Goal: Navigation & Orientation: Find specific page/section

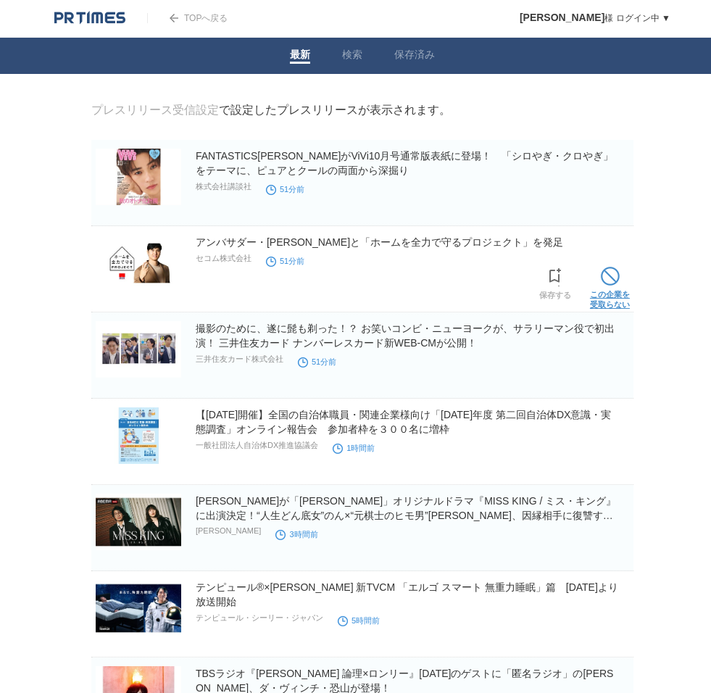
click at [603, 286] on span at bounding box center [610, 276] width 19 height 19
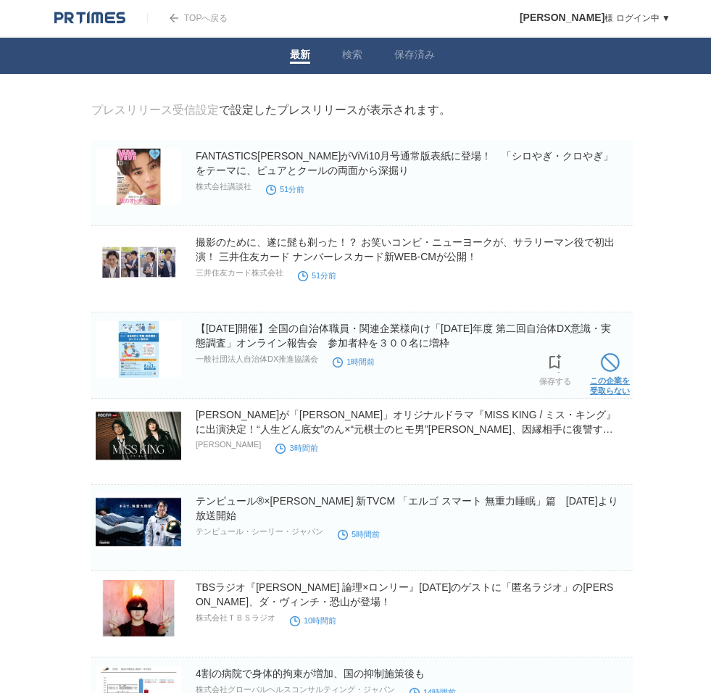
click at [621, 382] on link "この企業を 受取らない" at bounding box center [610, 372] width 40 height 46
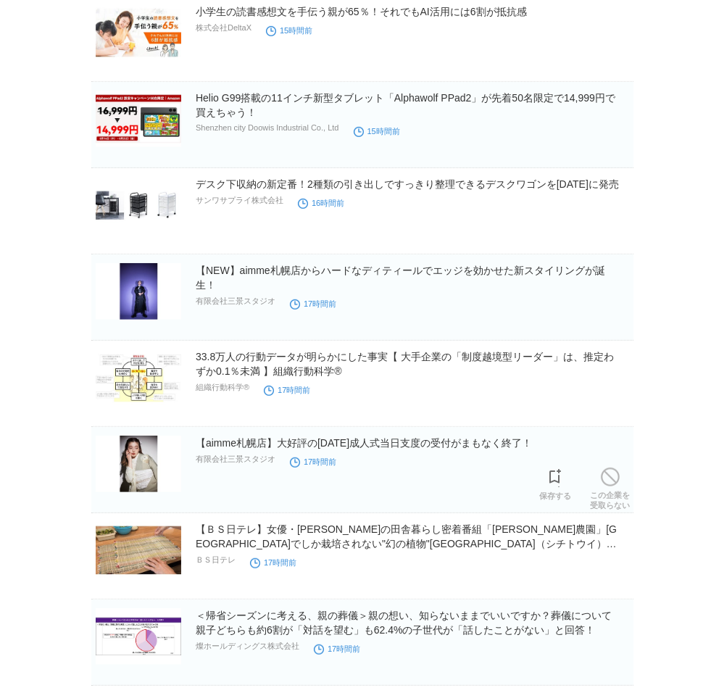
scroll to position [749, 0]
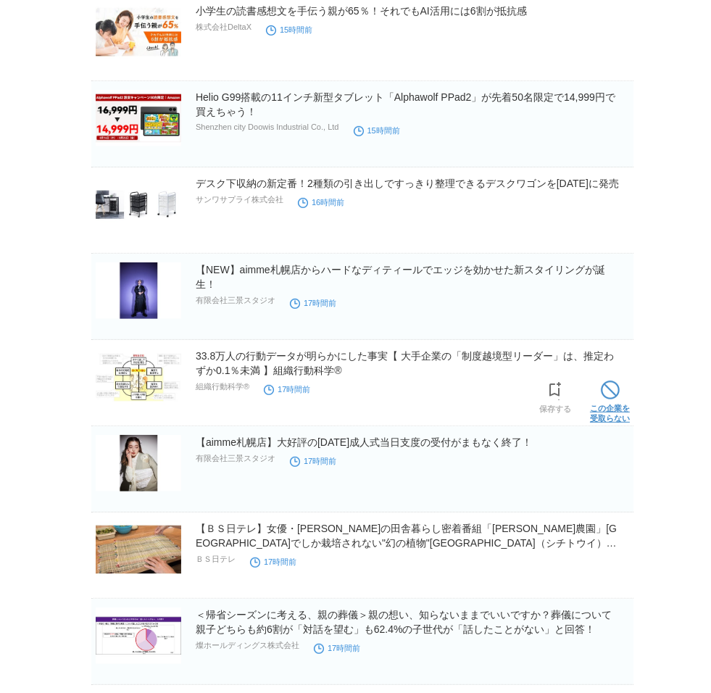
click at [626, 423] on link "この企業を 受取らない" at bounding box center [610, 400] width 40 height 46
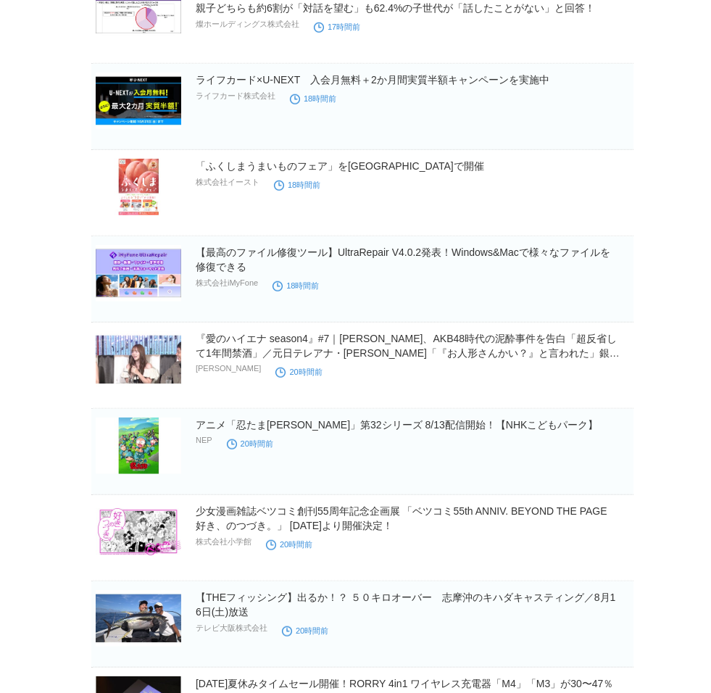
scroll to position [1285, 0]
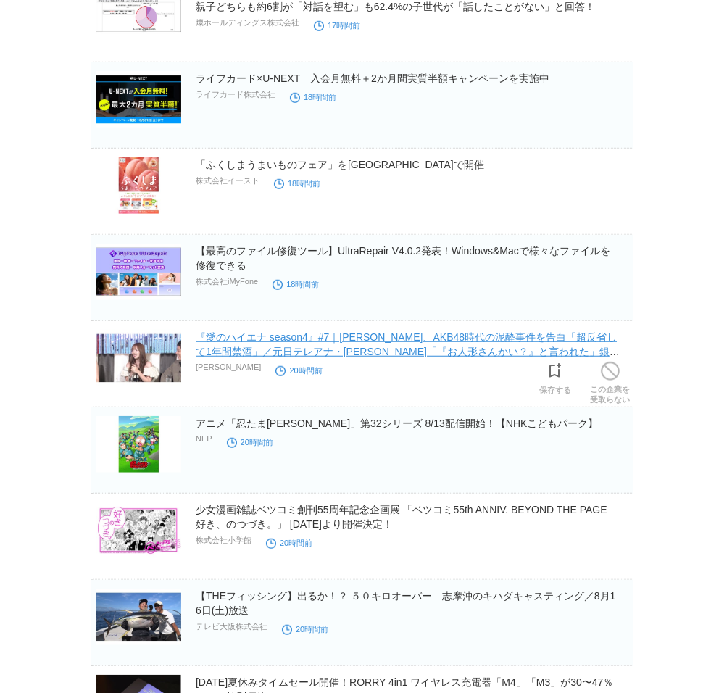
click at [332, 370] on link "『愛のハイエナ season4』#7｜[PERSON_NAME]、AKB48時代の泥酔事件を告白「超反省して1年間禁酒」／元日テレアナ・[PERSON_NAM…" at bounding box center [408, 351] width 424 height 41
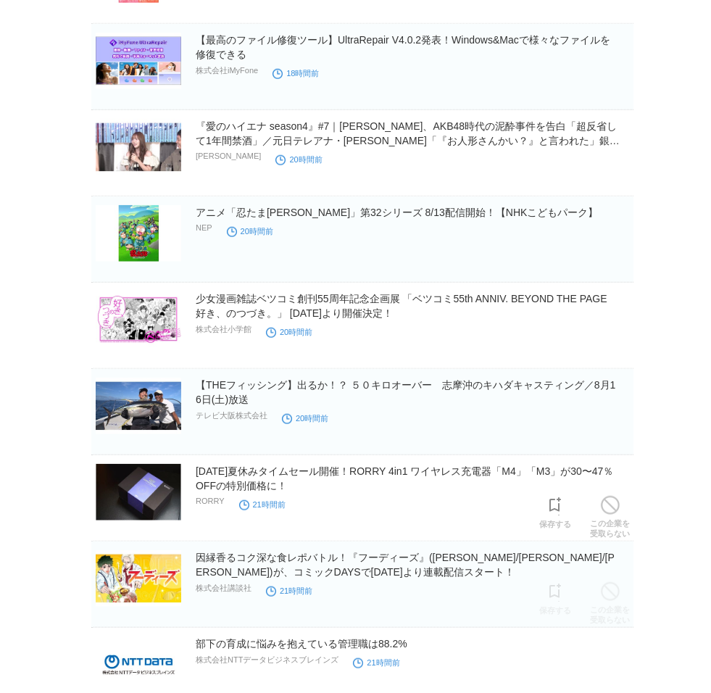
scroll to position [1498, 0]
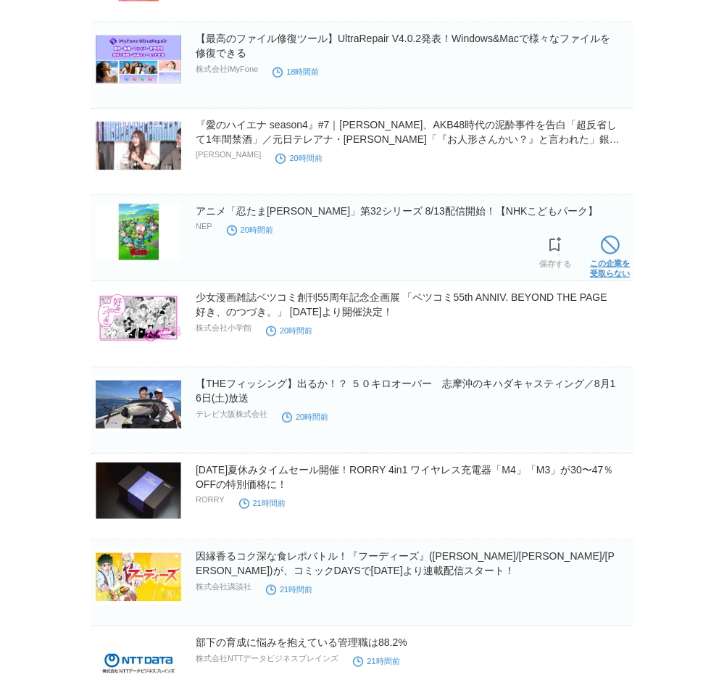
click at [598, 278] on link "この企業を 受取らない" at bounding box center [610, 255] width 40 height 46
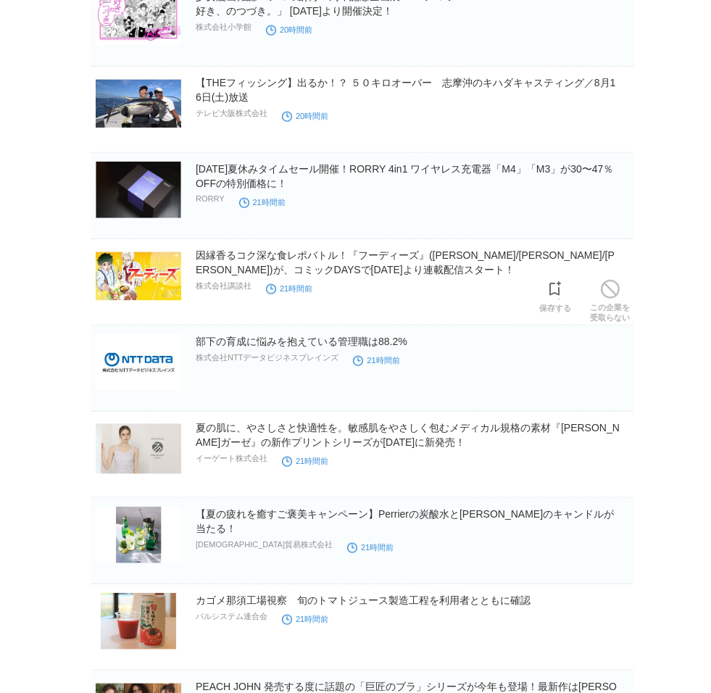
scroll to position [1713, 0]
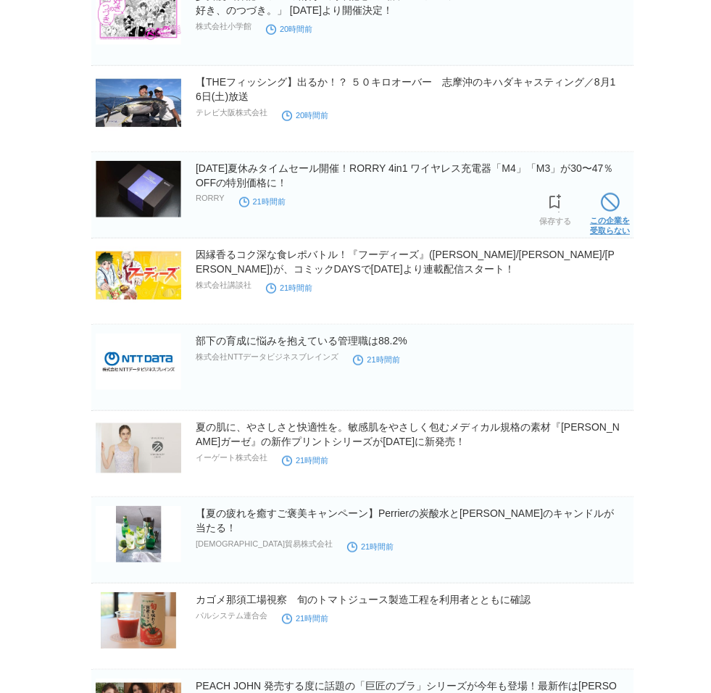
click at [597, 236] on link "この企業を 受取らない" at bounding box center [610, 212] width 40 height 46
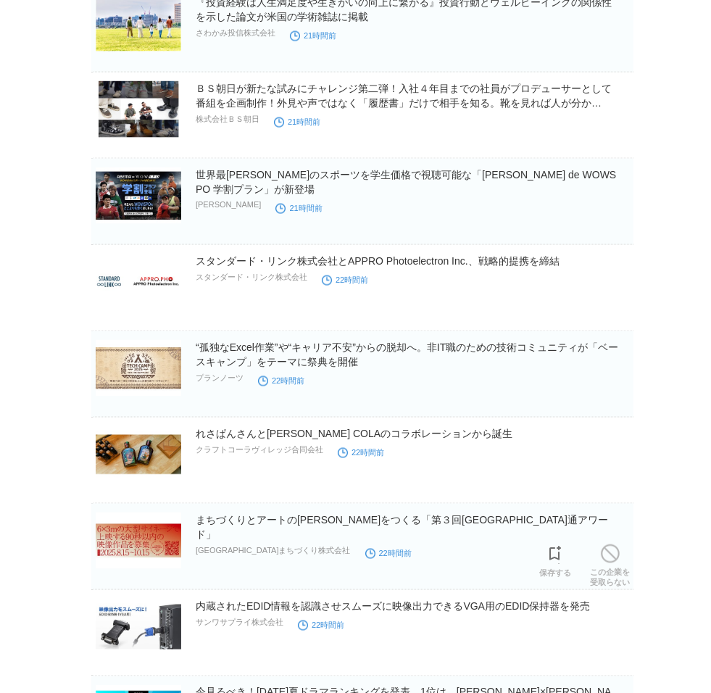
scroll to position [2570, 0]
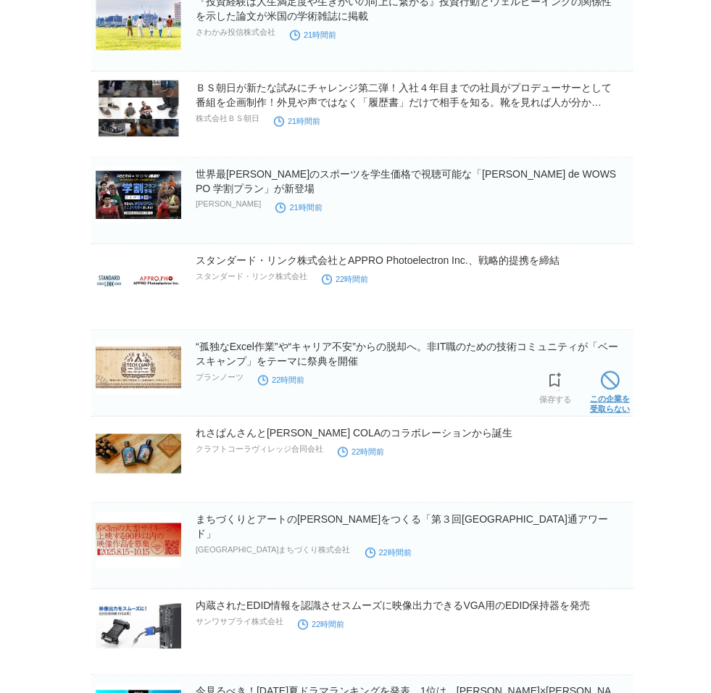
click at [613, 390] on span at bounding box center [610, 380] width 19 height 19
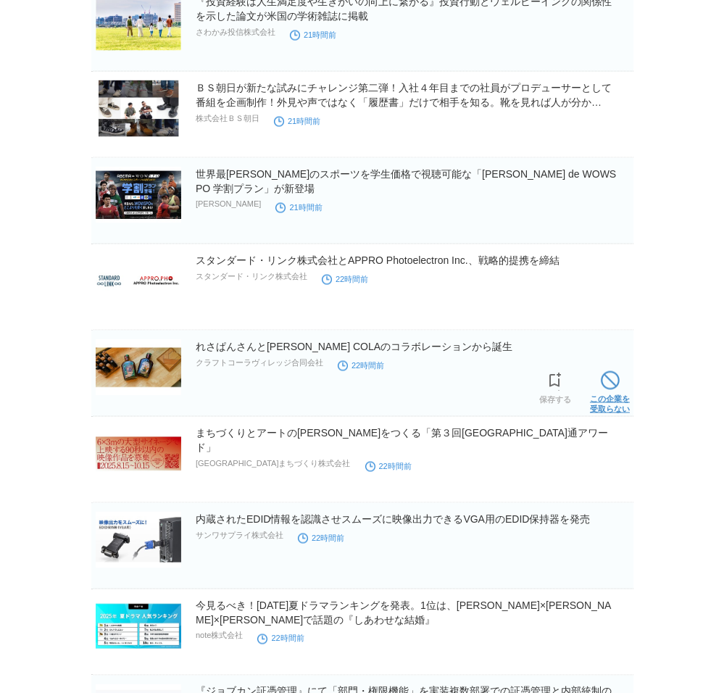
click at [627, 414] on link "この企業を 受取らない" at bounding box center [610, 391] width 40 height 46
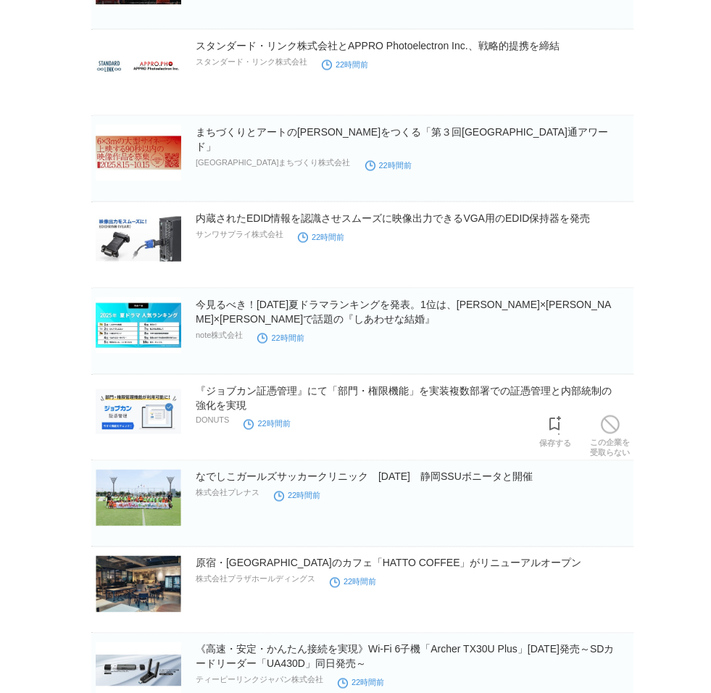
scroll to position [2785, 0]
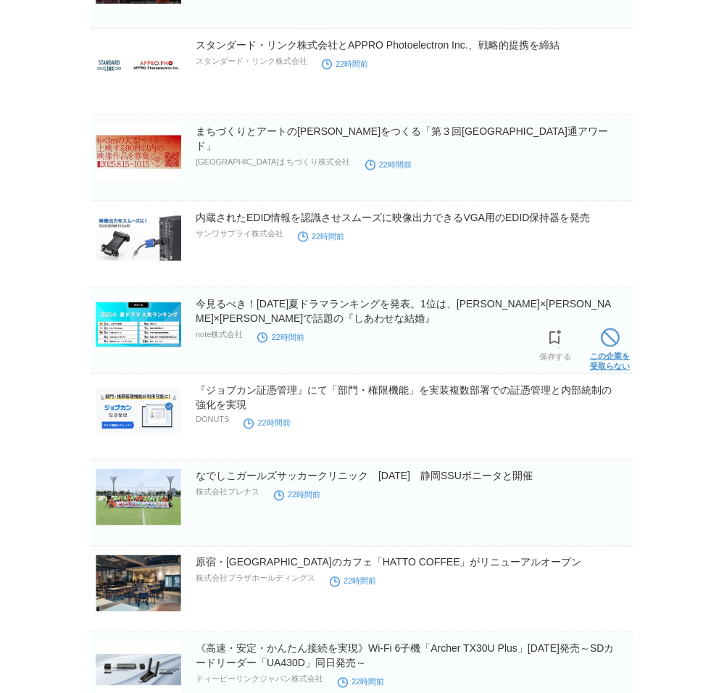
click at [603, 347] on span at bounding box center [610, 337] width 19 height 19
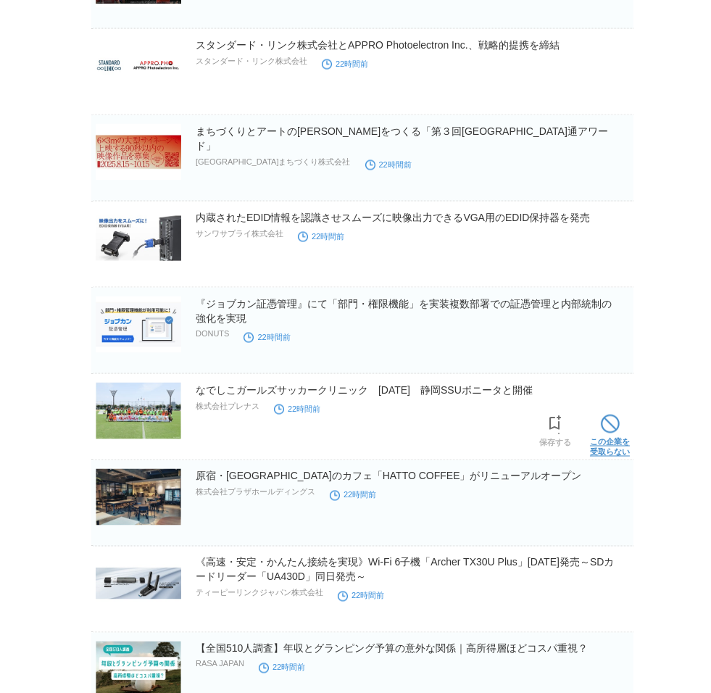
click at [610, 434] on span at bounding box center [610, 424] width 19 height 19
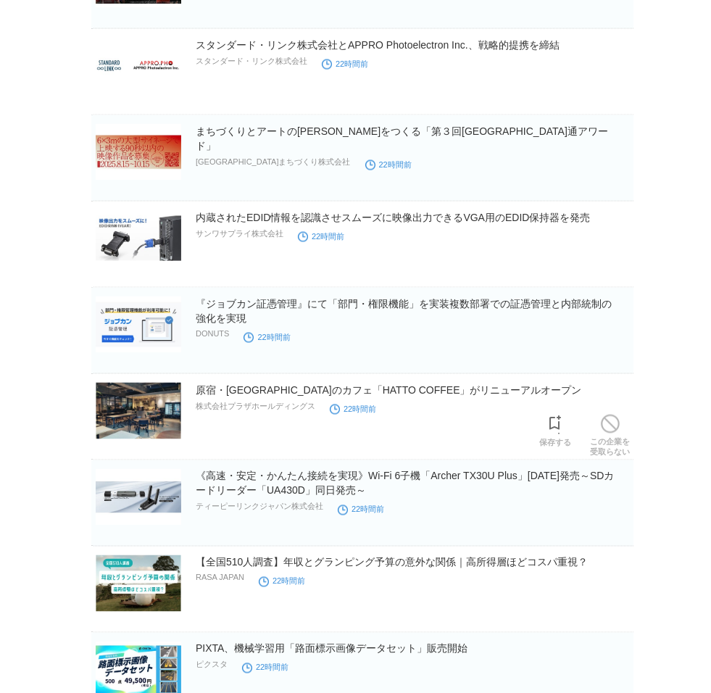
click at [610, 434] on span at bounding box center [610, 424] width 19 height 19
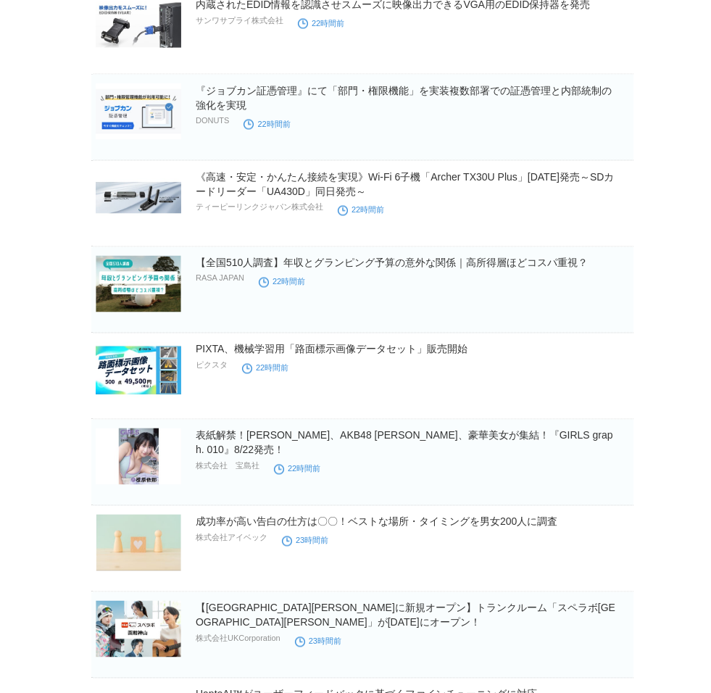
scroll to position [2999, 0]
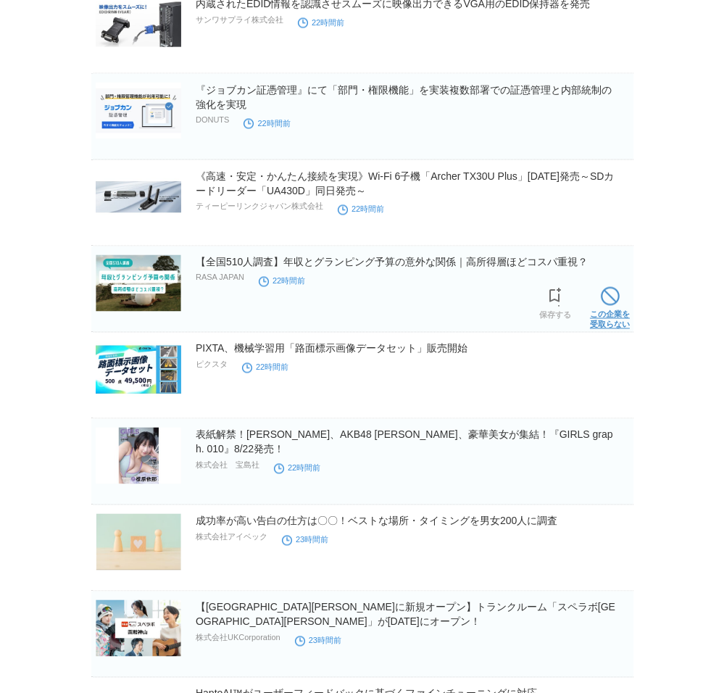
click at [622, 330] on link "この企業を 受取らない" at bounding box center [610, 306] width 40 height 46
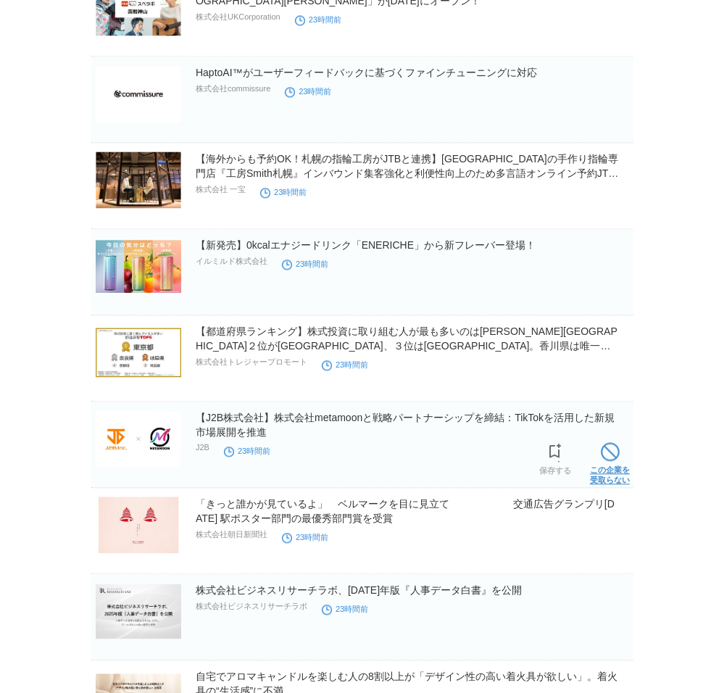
scroll to position [3535, 0]
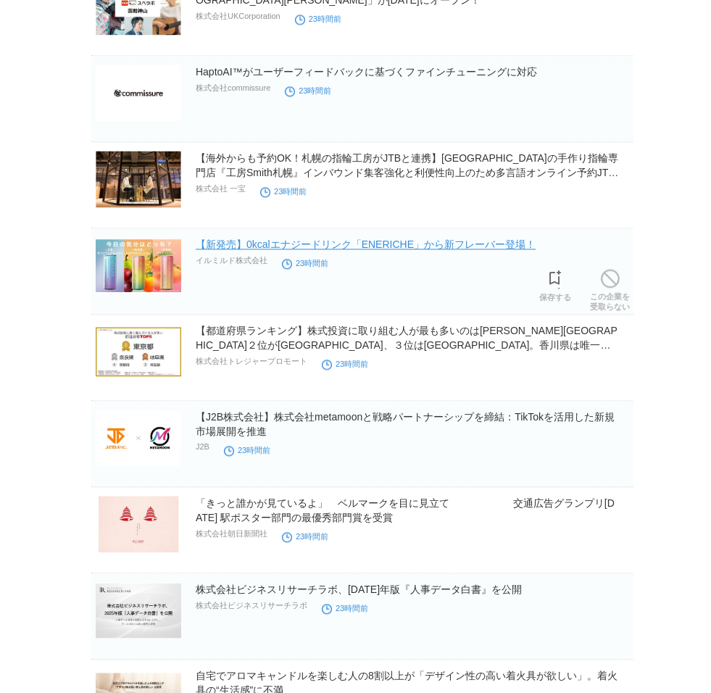
click at [280, 250] on link "【新発売】0kcalエナジードリンク「ENERICHE」から新フレーバー登場！" at bounding box center [366, 245] width 340 height 12
